Goal: Transaction & Acquisition: Purchase product/service

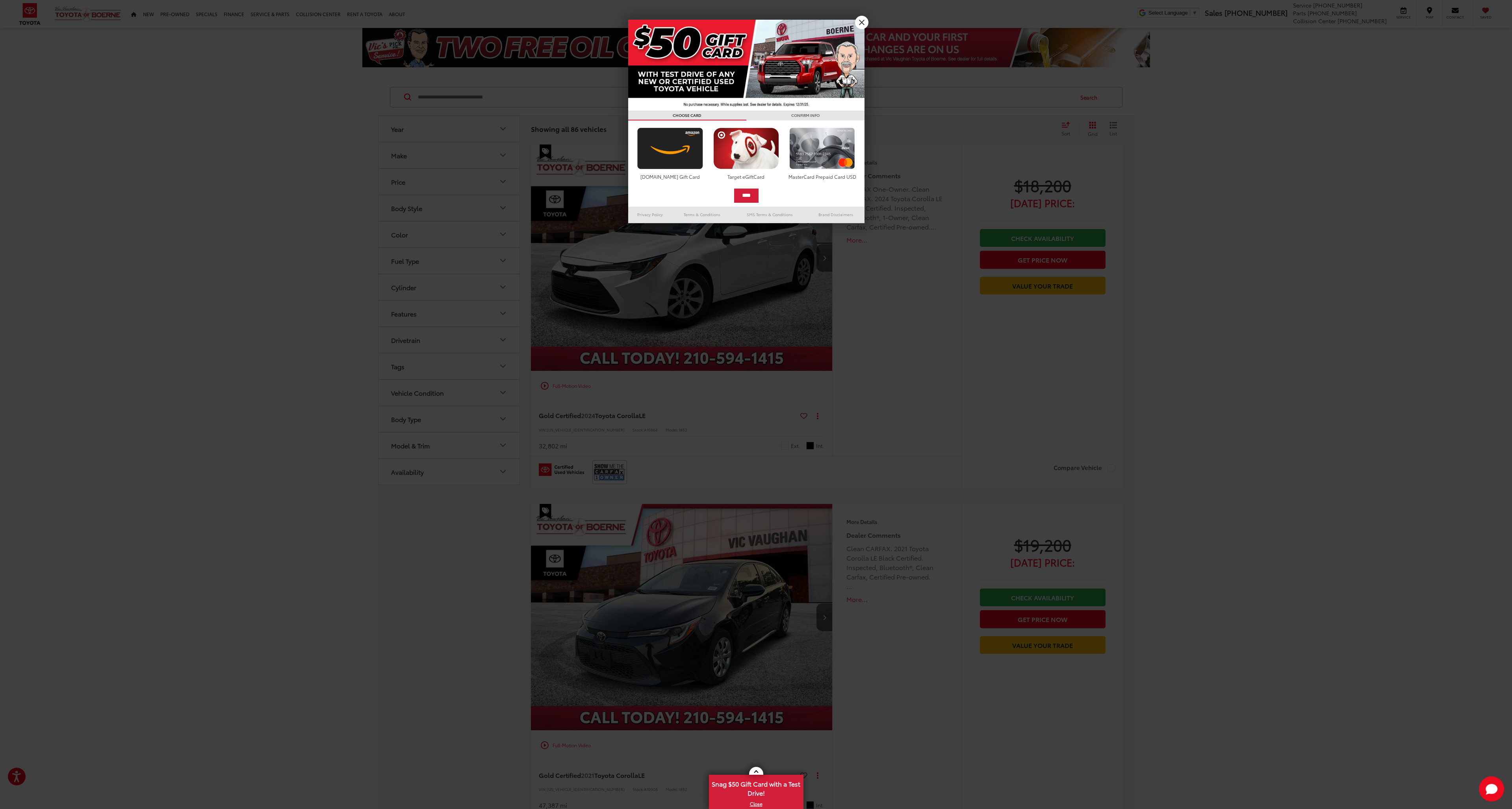
click at [861, 23] on link "X" at bounding box center [862, 22] width 14 height 13
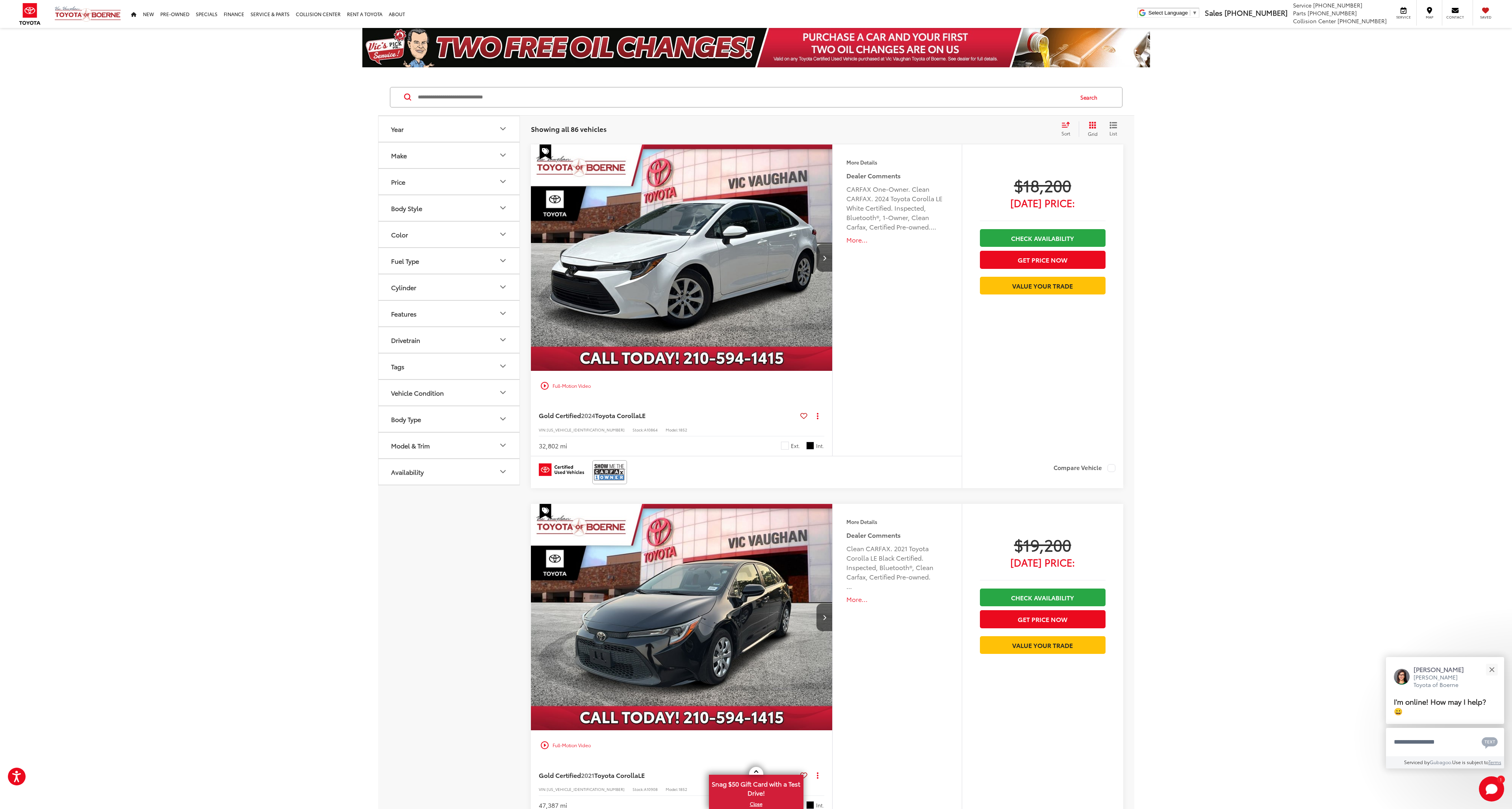
click at [478, 153] on button "Make" at bounding box center [450, 155] width 142 height 26
click at [418, 189] on img at bounding box center [413, 184] width 22 height 19
click at [471, 254] on button "Body Style" at bounding box center [450, 259] width 142 height 26
click at [409, 437] on div "Drivetrain" at bounding box center [406, 436] width 29 height 8
click at [410, 469] on label "AWD (7)" at bounding box center [405, 469] width 34 height 13
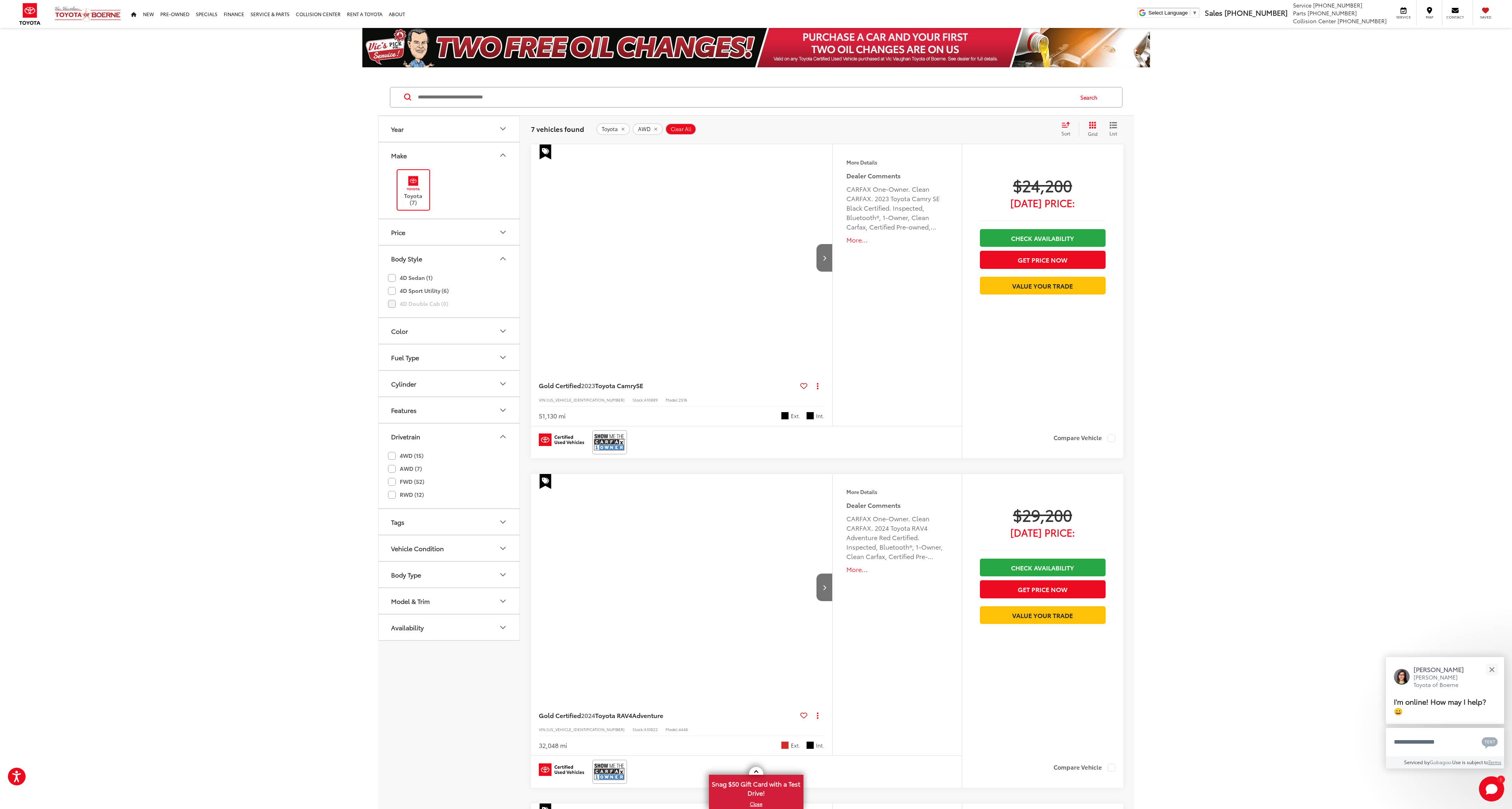
click at [400, 456] on label "4WD (15)" at bounding box center [406, 456] width 35 height 13
